Goal: Task Accomplishment & Management: Use online tool/utility

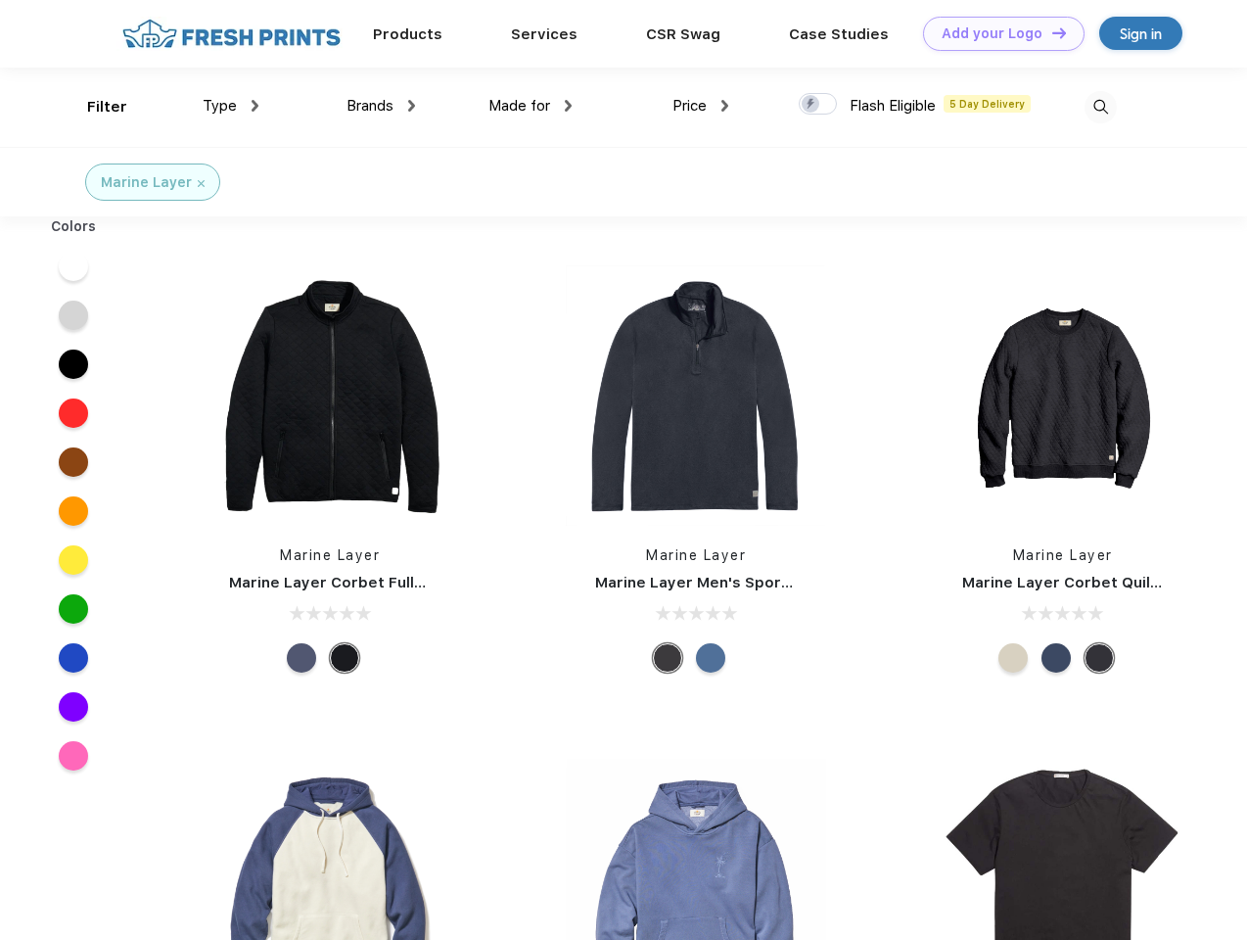
click at [996, 33] on link "Add your Logo Design Tool" at bounding box center [1004, 34] width 162 height 34
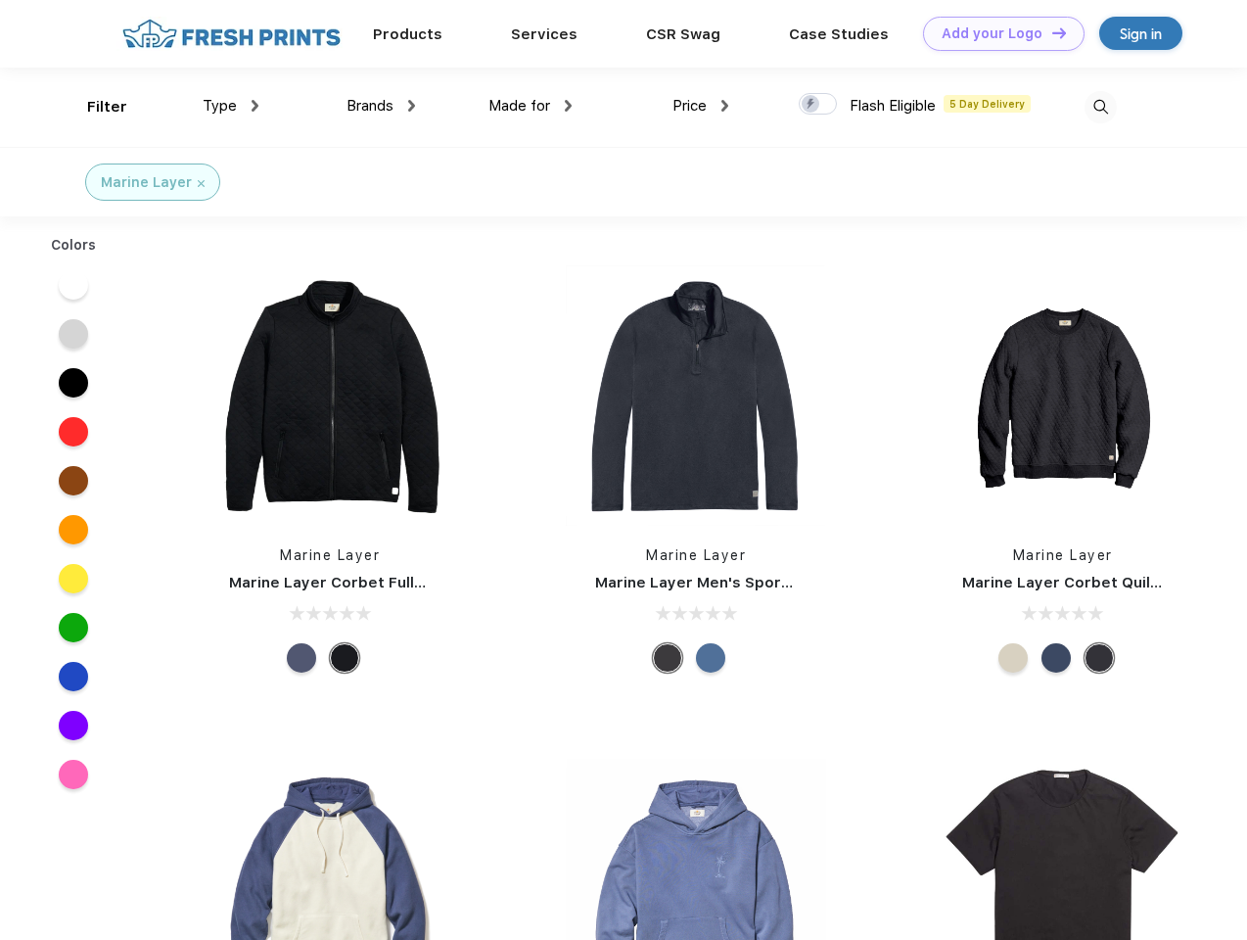
click at [0, 0] on div "Design Tool" at bounding box center [0, 0] width 0 height 0
click at [1050, 32] on link "Add your Logo Design Tool" at bounding box center [1004, 34] width 162 height 34
click at [94, 107] on div "Filter" at bounding box center [107, 107] width 40 height 23
click at [231, 106] on span "Type" at bounding box center [220, 106] width 34 height 18
click at [381, 106] on span "Brands" at bounding box center [370, 106] width 47 height 18
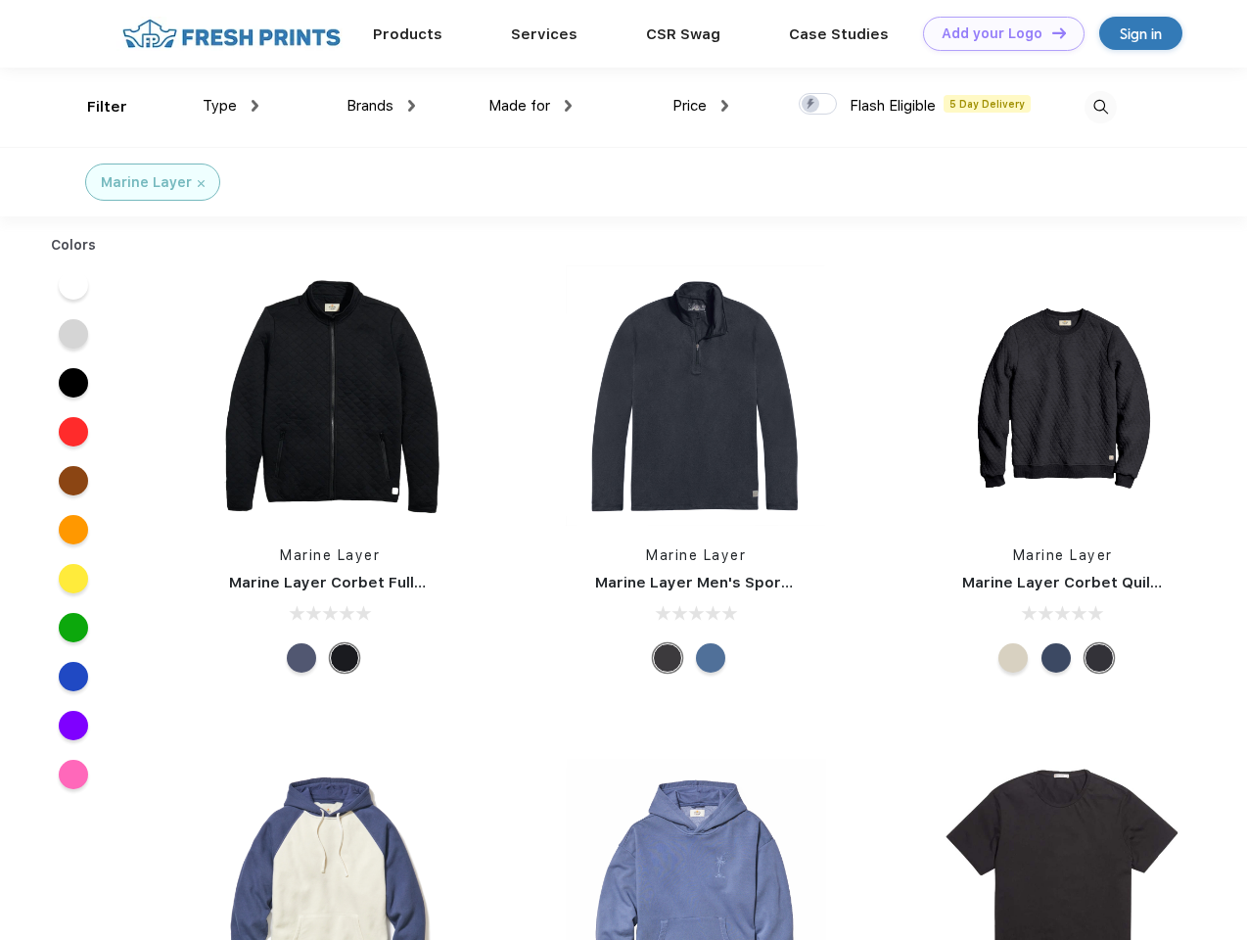
click at [531, 106] on span "Made for" at bounding box center [519, 106] width 62 height 18
click at [701, 106] on span "Price" at bounding box center [689, 106] width 34 height 18
click at [818, 105] on div at bounding box center [818, 104] width 38 height 22
click at [811, 105] on input "checkbox" at bounding box center [805, 98] width 13 height 13
click at [1100, 107] on img at bounding box center [1101, 107] width 32 height 32
